Goal: Task Accomplishment & Management: Manage account settings

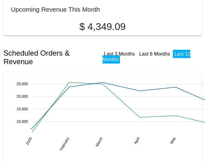
scroll to position [103, 0]
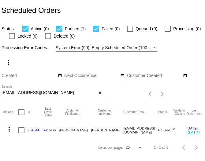
click at [58, 93] on input "[EMAIL_ADDRESS][DOMAIN_NAME]" at bounding box center [50, 93] width 96 height 5
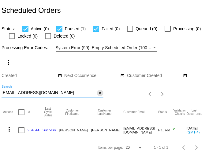
click at [100, 92] on mat-icon "close" at bounding box center [100, 93] width 4 height 5
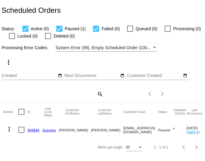
click at [58, 95] on div "search" at bounding box center [53, 93] width 102 height 9
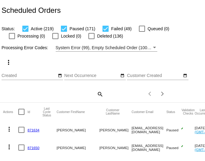
click at [97, 94] on mat-icon "search" at bounding box center [99, 93] width 7 height 9
click at [85, 96] on div "Search" at bounding box center [53, 91] width 102 height 12
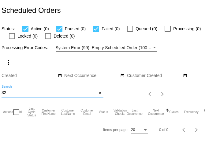
type input "3"
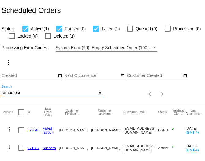
scroll to position [13, 0]
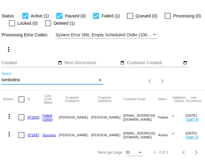
type input "tombolesi"
click at [31, 135] on link "871687" at bounding box center [34, 135] width 12 height 4
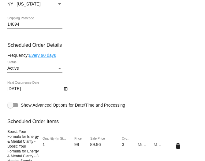
scroll to position [365, 0]
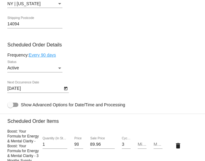
click at [52, 71] on div "Active" at bounding box center [32, 68] width 50 height 5
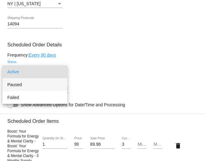
click at [31, 86] on span "Paused" at bounding box center [34, 84] width 55 height 13
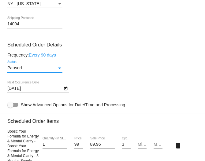
click at [132, 73] on div "Paused Status" at bounding box center [102, 69] width 191 height 17
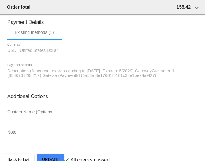
scroll to position [698, 0]
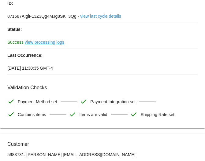
scroll to position [0, 0]
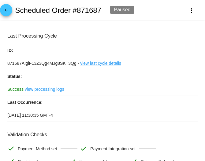
click at [7, 11] on mat-icon "arrow_back" at bounding box center [5, 11] width 7 height 7
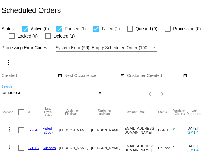
drag, startPoint x: 24, startPoint y: 94, endPoint x: 2, endPoint y: 94, distance: 21.5
click at [2, 94] on input "tombolesi" at bounding box center [50, 93] width 96 height 5
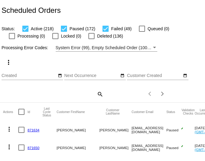
click at [97, 95] on mat-icon "search" at bounding box center [99, 93] width 7 height 9
click at [52, 95] on input "Search" at bounding box center [53, 93] width 102 height 5
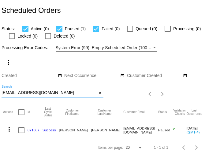
type input "[EMAIL_ADDRESS][DOMAIN_NAME]"
click at [35, 132] on link "871687" at bounding box center [34, 130] width 12 height 4
click at [46, 94] on input "[EMAIL_ADDRESS][DOMAIN_NAME]" at bounding box center [50, 93] width 96 height 5
type input "t"
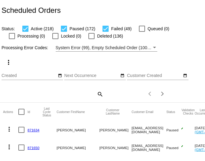
click at [98, 95] on mat-icon "search" at bounding box center [99, 93] width 7 height 9
click at [78, 95] on input "Search" at bounding box center [53, 93] width 102 height 5
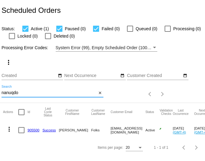
type input "nanuqdo"
click at [33, 131] on link "905500" at bounding box center [34, 130] width 12 height 4
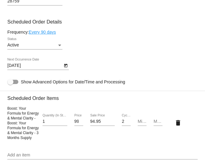
scroll to position [387, 0]
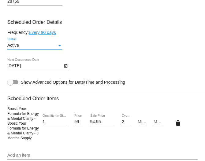
click at [57, 48] on div "Status" at bounding box center [60, 45] width 6 height 5
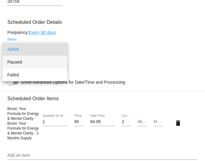
click at [34, 59] on span "Paused" at bounding box center [34, 62] width 55 height 13
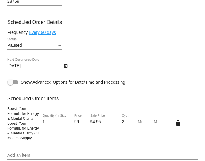
click at [119, 49] on div "Paused Status" at bounding box center [102, 46] width 191 height 17
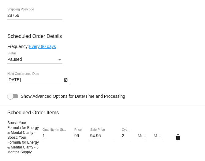
scroll to position [372, 0]
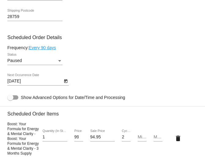
click at [62, 63] on div "Status" at bounding box center [60, 61] width 6 height 5
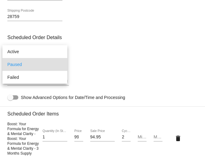
click at [55, 66] on span "Paused" at bounding box center [34, 64] width 55 height 13
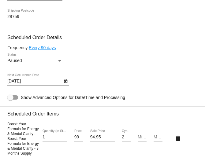
click at [107, 70] on div "Paused Status" at bounding box center [102, 61] width 191 height 17
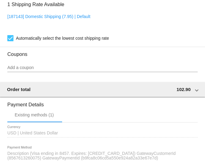
scroll to position [662, 0]
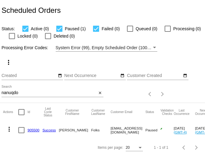
click at [23, 94] on input "nanuqdo" at bounding box center [50, 93] width 96 height 5
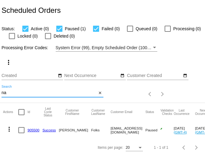
type input "n"
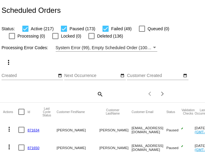
click at [31, 100] on div "more_vert Sep Jan Feb Mar Apr 1" at bounding box center [102, 77] width 205 height 51
click at [98, 93] on mat-icon "search" at bounding box center [99, 93] width 7 height 9
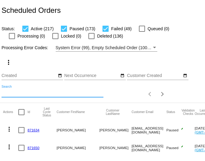
click at [65, 93] on input "Search" at bounding box center [53, 93] width 102 height 5
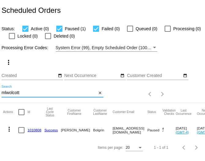
type input "mlwolcott"
click at [32, 131] on link "1010808" at bounding box center [35, 130] width 14 height 4
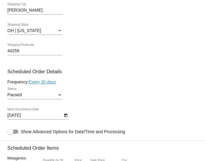
scroll to position [336, 0]
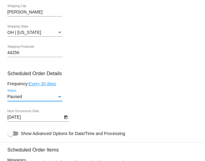
click at [58, 100] on div "Status" at bounding box center [60, 97] width 6 height 5
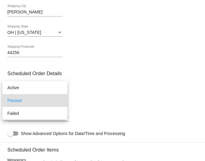
click at [102, 86] on div at bounding box center [102, 80] width 205 height 161
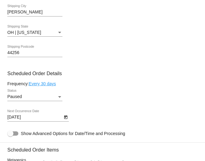
click at [64, 121] on icon "Open calendar" at bounding box center [66, 117] width 4 height 7
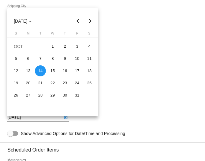
click at [132, 87] on div at bounding box center [102, 80] width 205 height 161
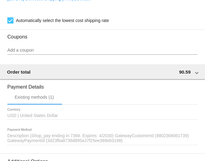
scroll to position [578, 0]
